Goal: Task Accomplishment & Management: Use online tool/utility

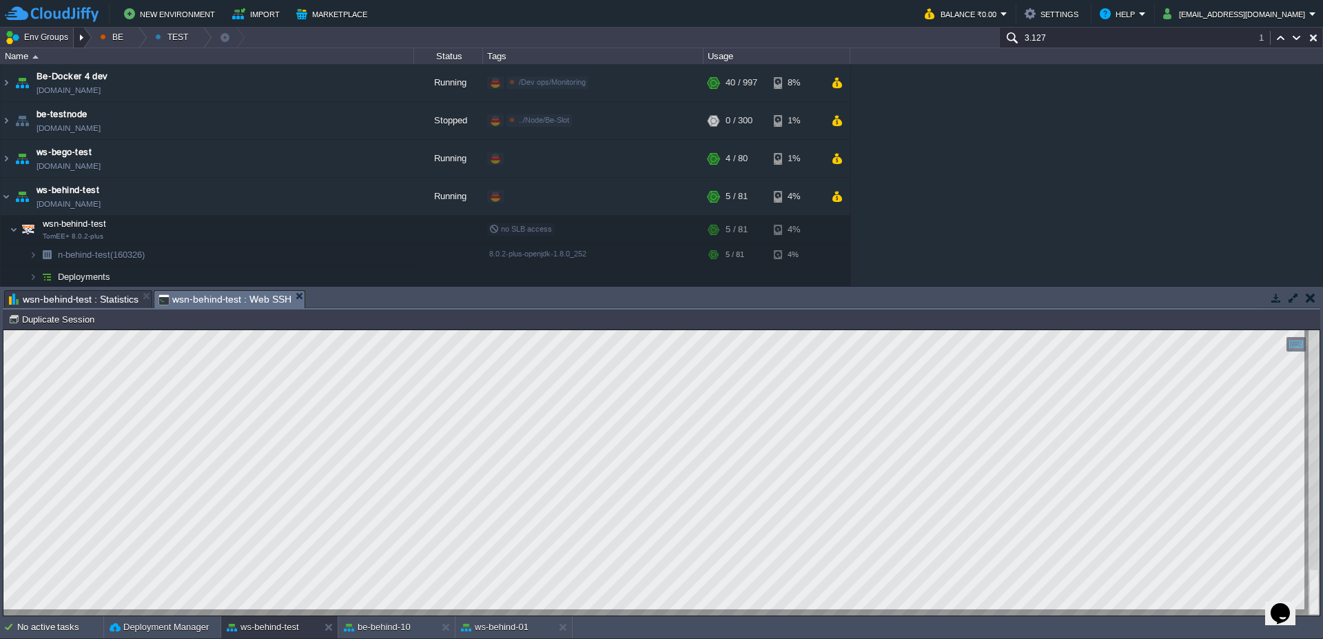
click at [85, 35] on div at bounding box center [83, 38] width 19 height 20
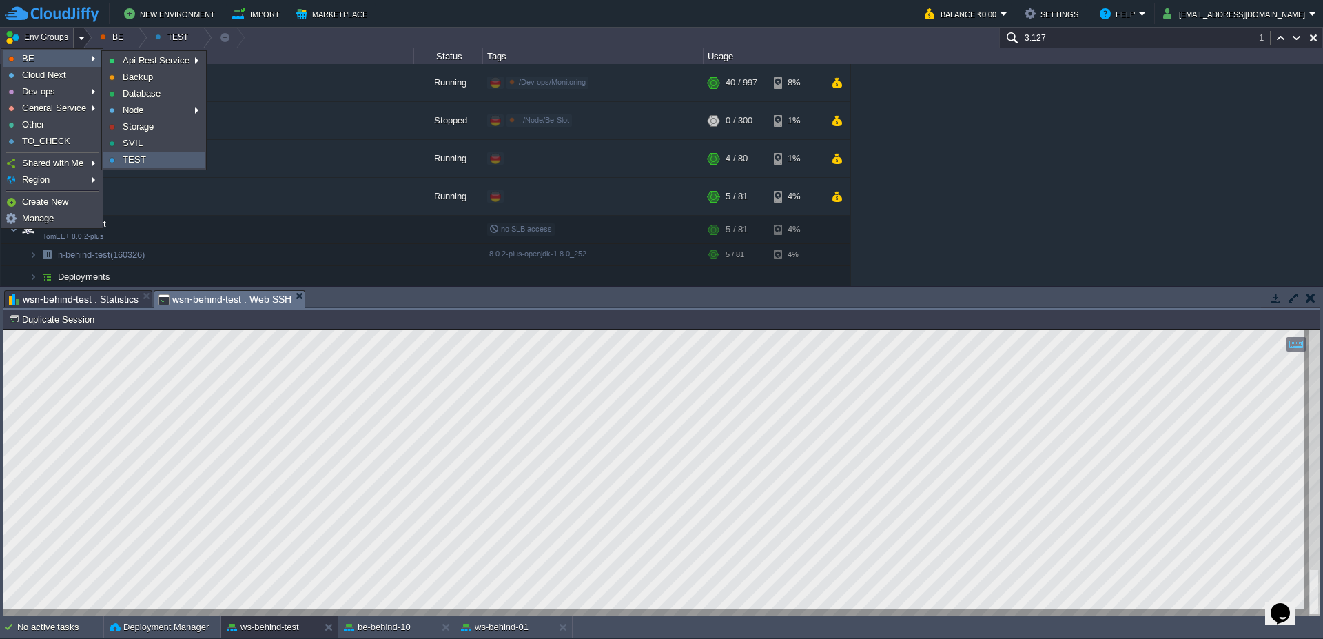
click at [130, 161] on span "TEST" at bounding box center [134, 159] width 23 height 10
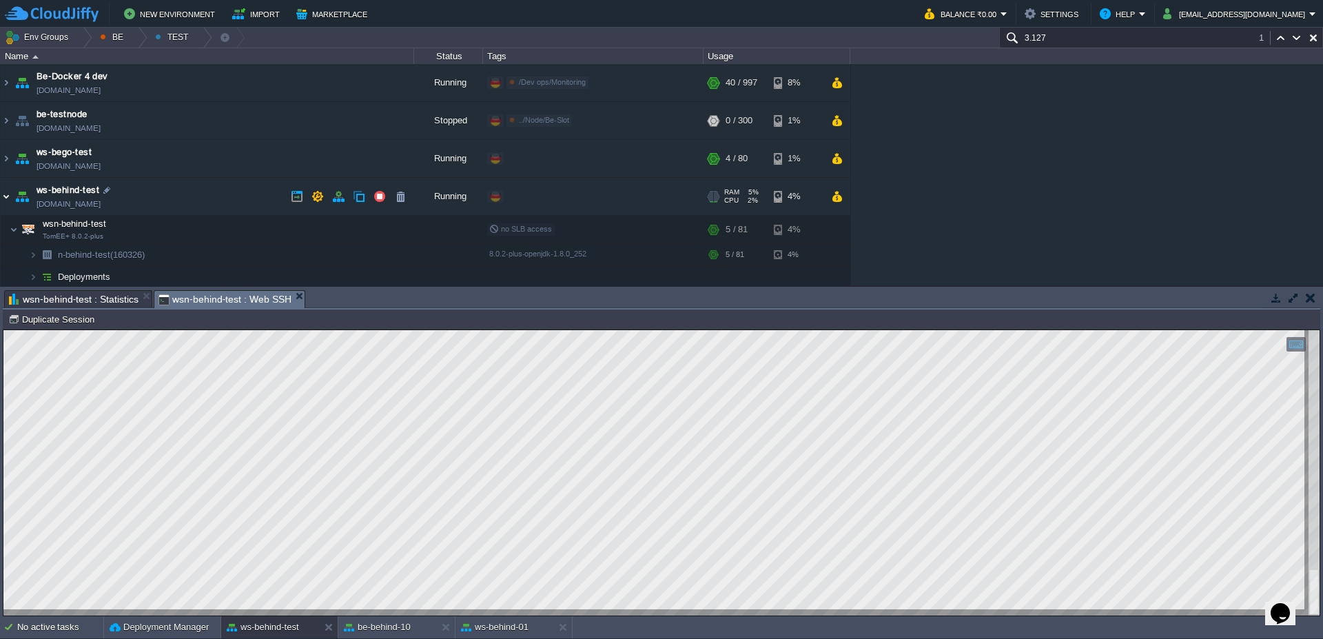
click at [1, 196] on img at bounding box center [6, 196] width 11 height 37
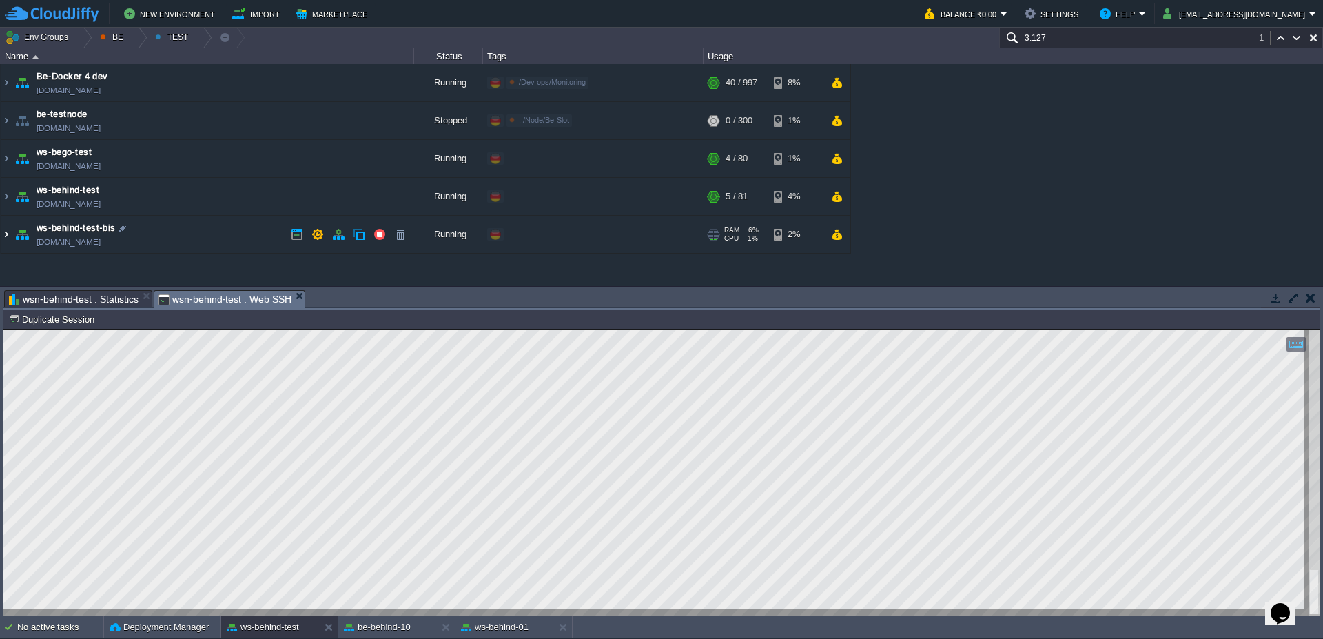
click at [1, 235] on img at bounding box center [6, 234] width 11 height 37
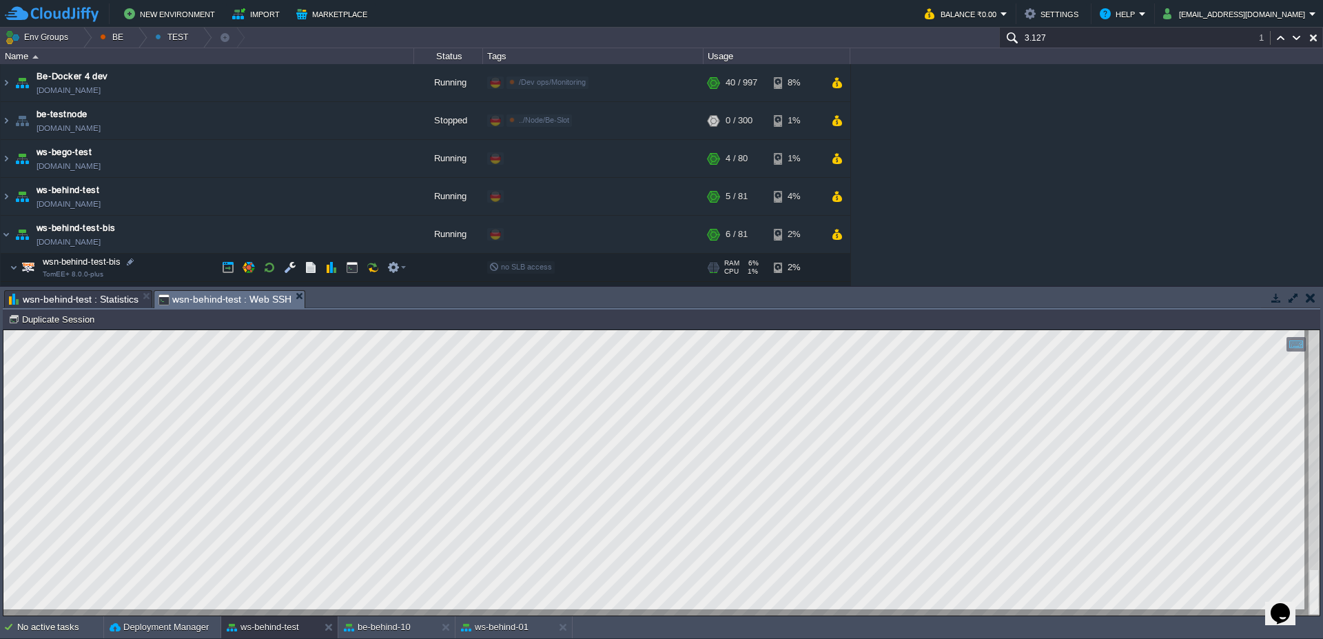
scroll to position [40, 0]
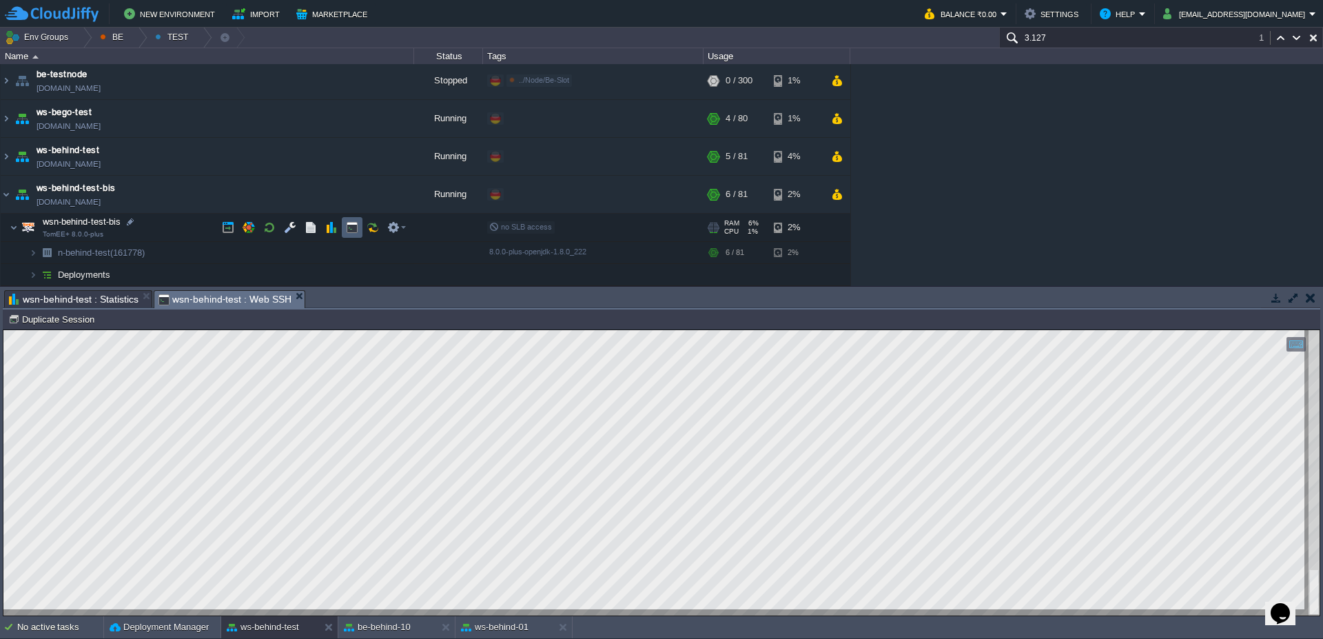
click at [351, 231] on button "button" at bounding box center [352, 227] width 12 height 12
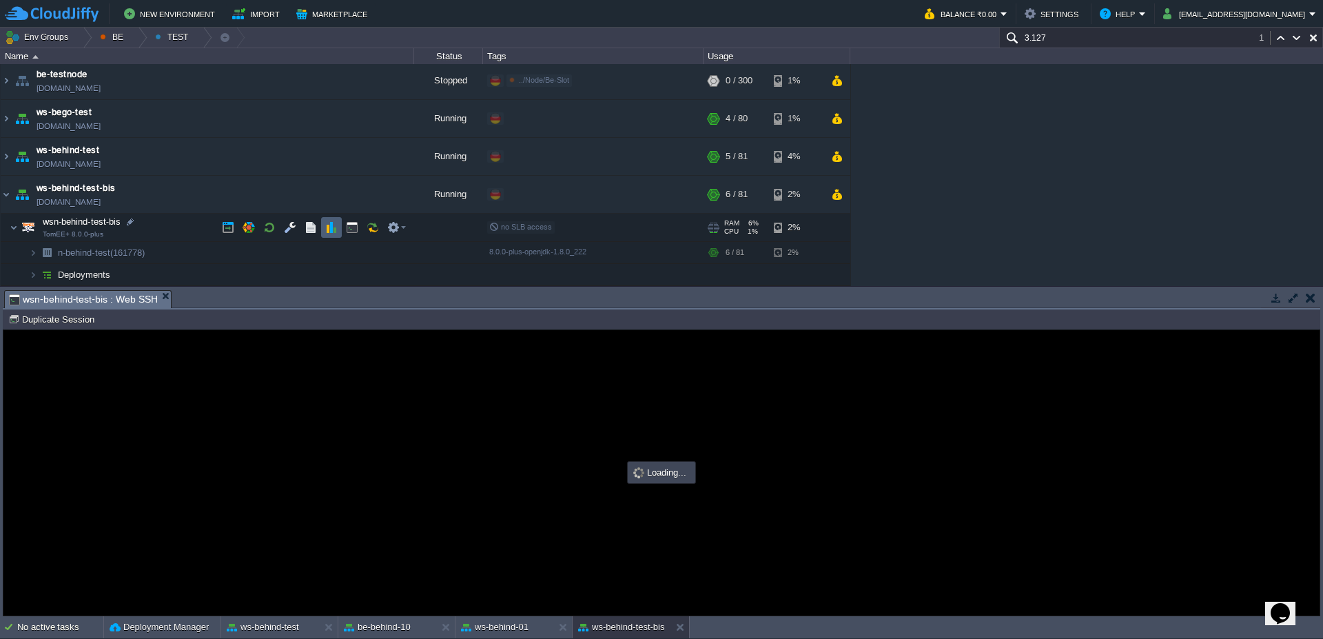
click at [327, 229] on button "button" at bounding box center [331, 227] width 12 height 12
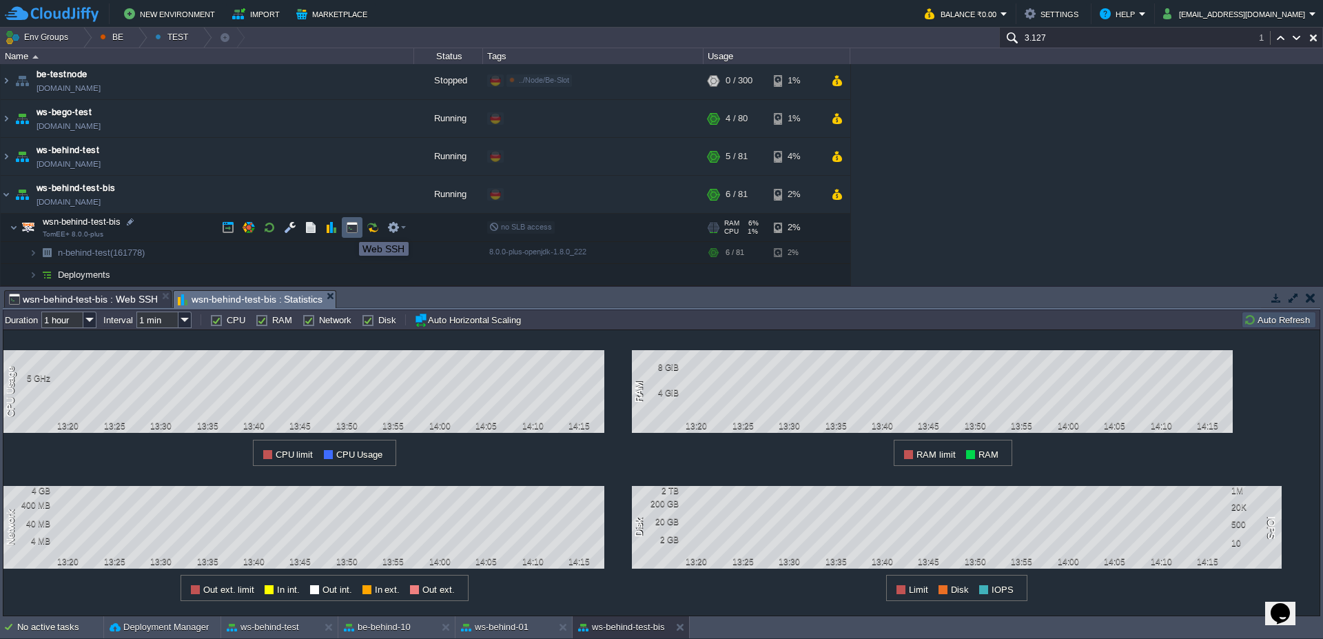
click at [349, 229] on button "button" at bounding box center [352, 227] width 12 height 12
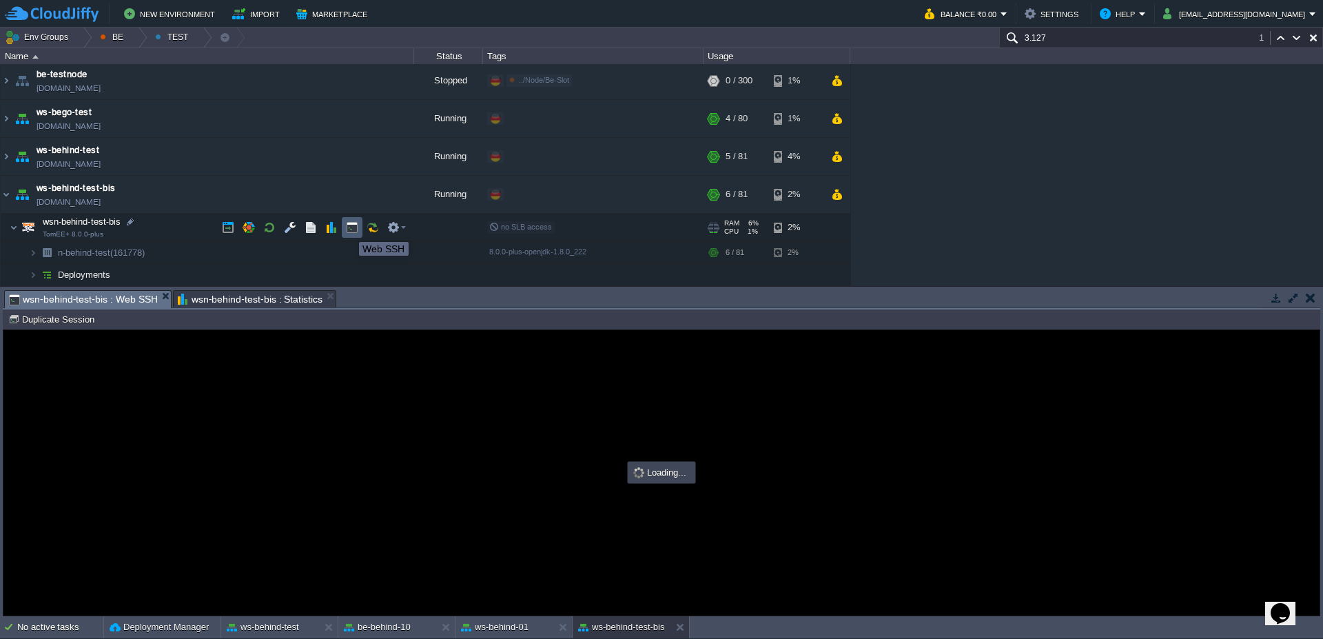
scroll to position [0, 0]
type input "#000000"
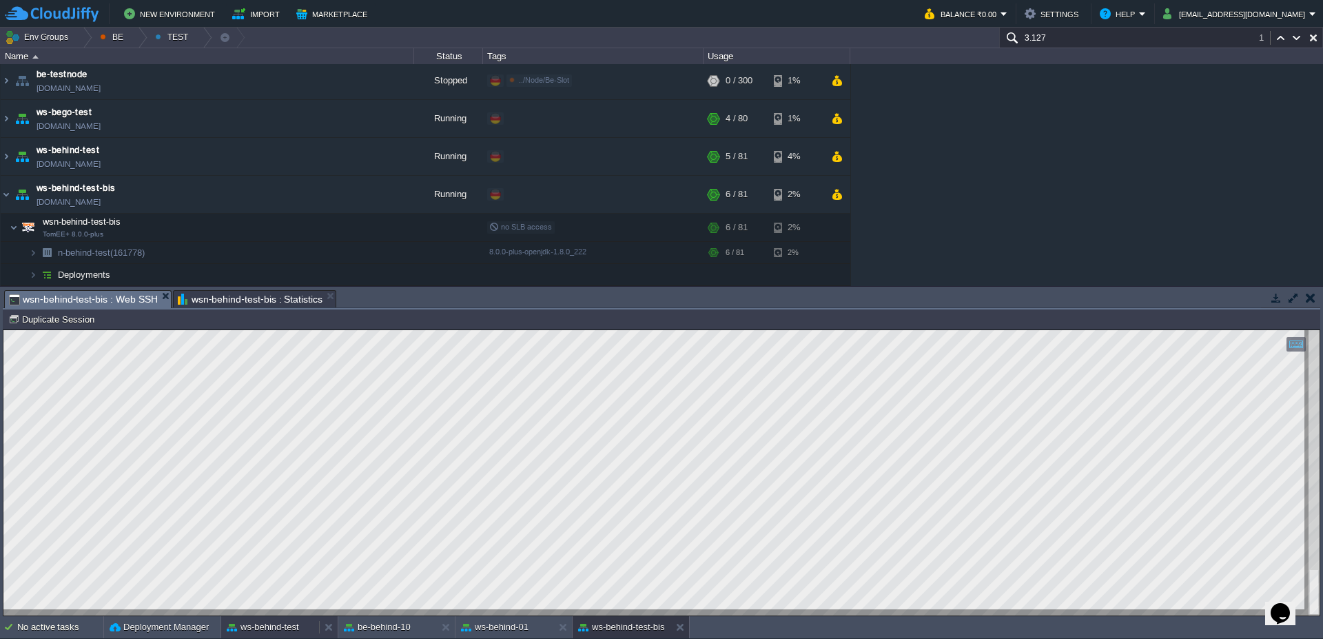
click at [298, 628] on button "ws-behind-test" at bounding box center [263, 627] width 72 height 14
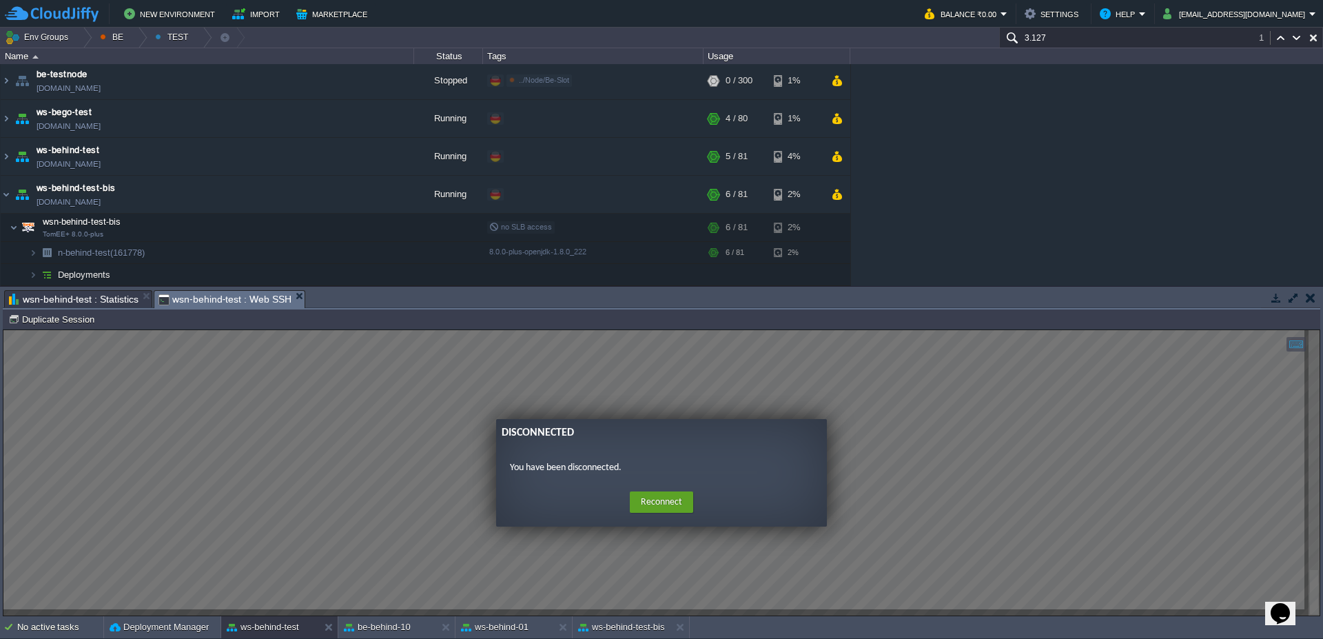
click at [362, 529] on guac-modal "Disconnected You have been disconnected. Home Reconnect Logout" at bounding box center [661, 472] width 1316 height 285
click at [666, 502] on button "Reconnect" at bounding box center [661, 502] width 63 height 22
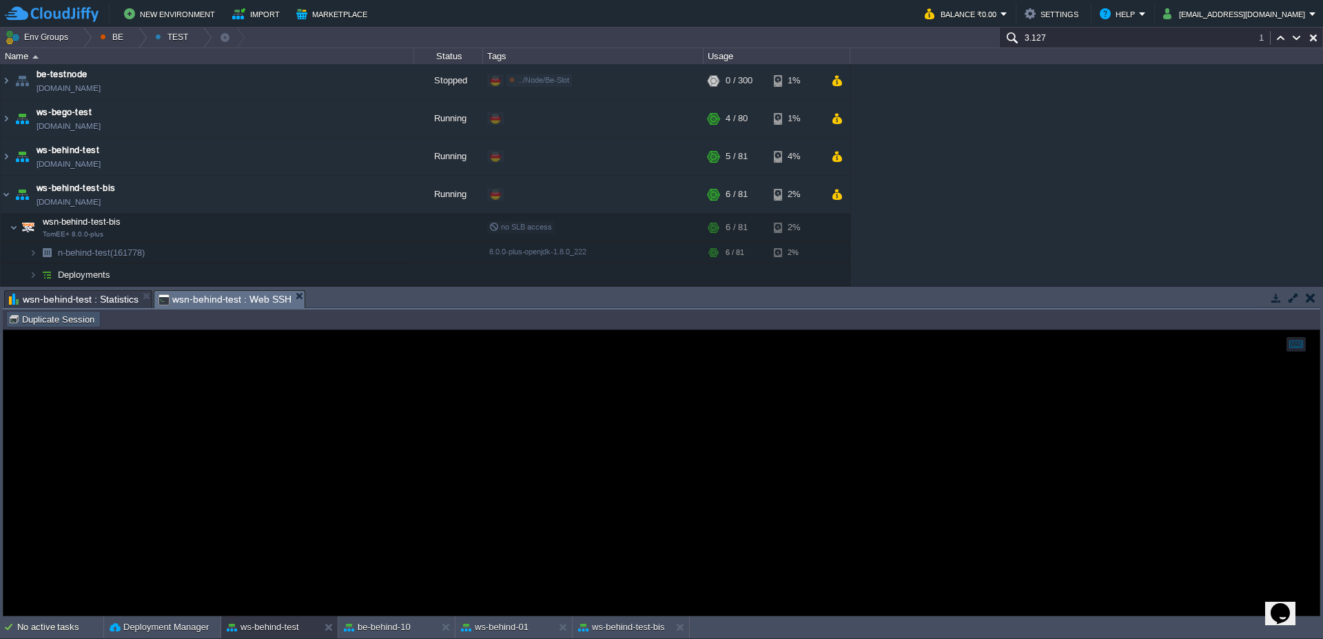
click at [79, 314] on button "Duplicate Session" at bounding box center [53, 319] width 90 height 12
click at [297, 300] on em "wsn-behind-test : Web SSH" at bounding box center [231, 299] width 146 height 17
type input "#000000"
